Goal: Task Accomplishment & Management: Manage account settings

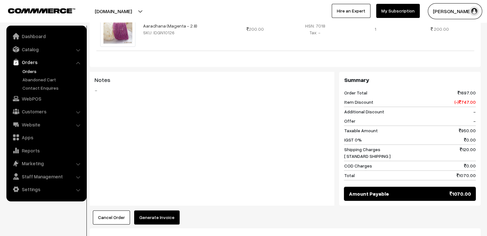
scroll to position [350, 0]
click at [35, 79] on link "Abandoned Cart" at bounding box center [52, 79] width 63 height 7
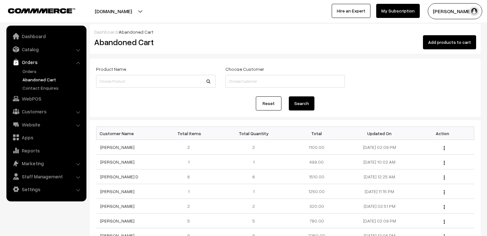
scroll to position [96, 0]
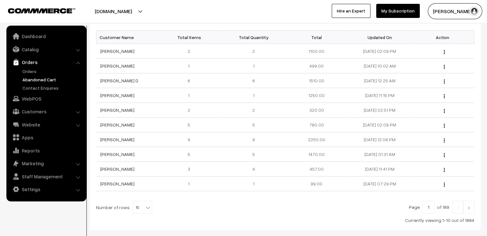
click at [469, 208] on img at bounding box center [469, 208] width 6 height 4
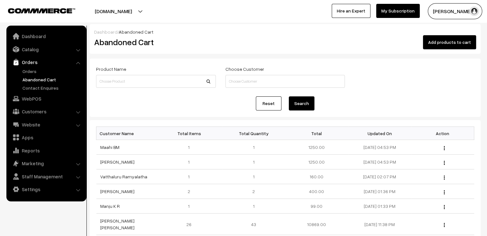
scroll to position [32, 0]
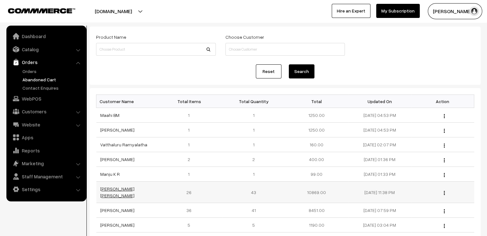
click at [133, 190] on link "[PERSON_NAME] [PERSON_NAME]" at bounding box center [117, 192] width 34 height 12
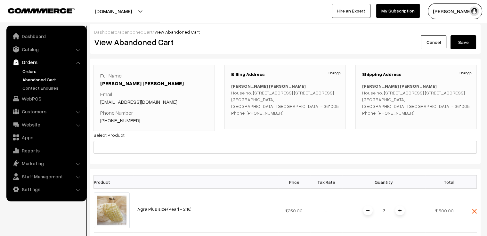
click at [27, 69] on link "Orders" at bounding box center [52, 71] width 63 height 7
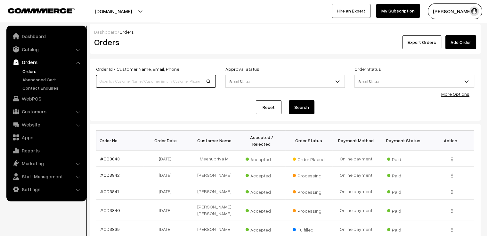
click at [151, 82] on input at bounding box center [156, 81] width 120 height 13
type input "[PERSON_NAME]"
click at [289, 100] on button "Search" at bounding box center [302, 107] width 26 height 14
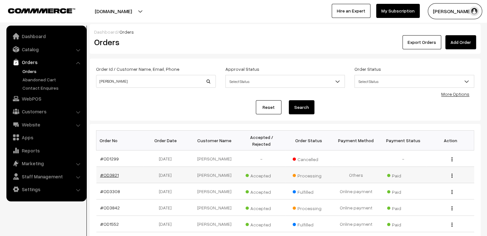
drag, startPoint x: 127, startPoint y: 168, endPoint x: 103, endPoint y: 170, distance: 24.0
click at [103, 170] on td "#OD3821" at bounding box center [119, 175] width 47 height 16
copy link "OD3821"
click at [157, 92] on div "Order Id / Customer Name, Email, Phone varsha Approval Status Select Status Awa…" at bounding box center [285, 79] width 388 height 29
drag, startPoint x: 132, startPoint y: 81, endPoint x: 80, endPoint y: 83, distance: 52.2
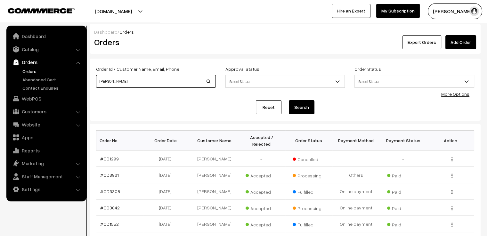
click at [80, 83] on body "Thank you for showing interest. Our team will call you shortly. Close varnambya…" at bounding box center [243, 197] width 487 height 394
click at [129, 105] on div "Reset Search" at bounding box center [285, 107] width 378 height 14
click at [35, 76] on link "Abandoned Cart" at bounding box center [52, 79] width 63 height 7
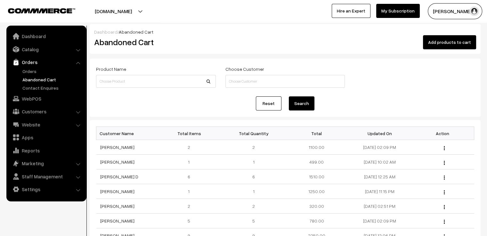
scroll to position [32, 0]
